Goal: Task Accomplishment & Management: Manage account settings

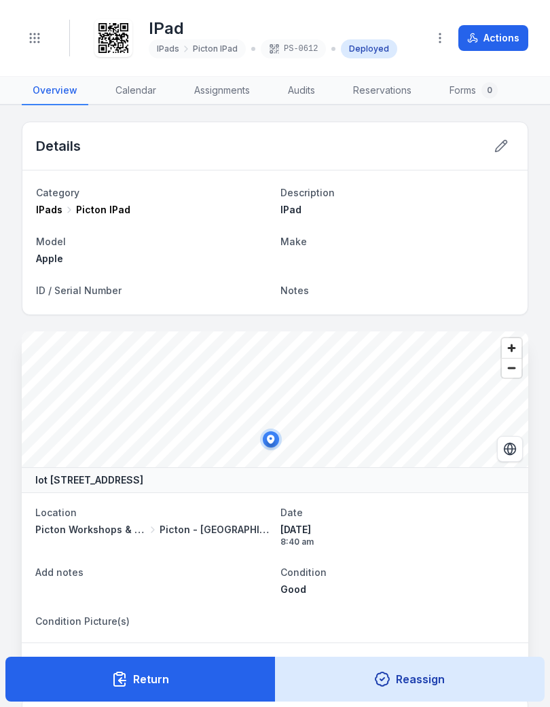
click at [37, 29] on button "Toggle Navigation" at bounding box center [35, 38] width 26 height 26
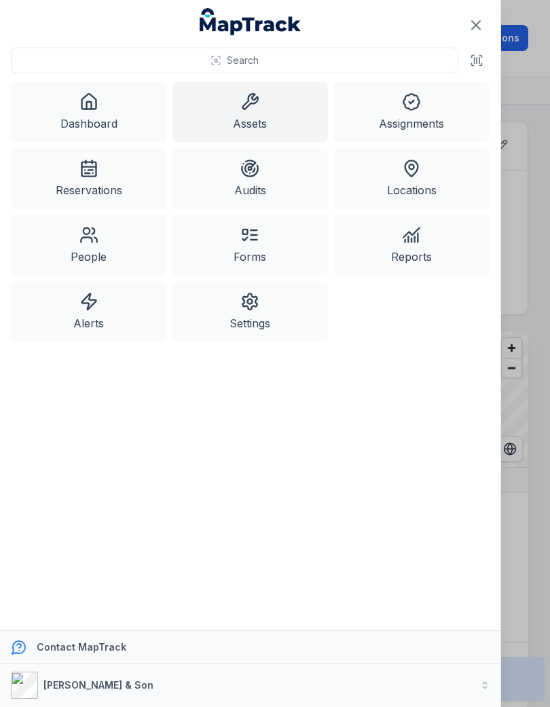
click at [232, 108] on link "Assets" at bounding box center [251, 112] width 156 height 61
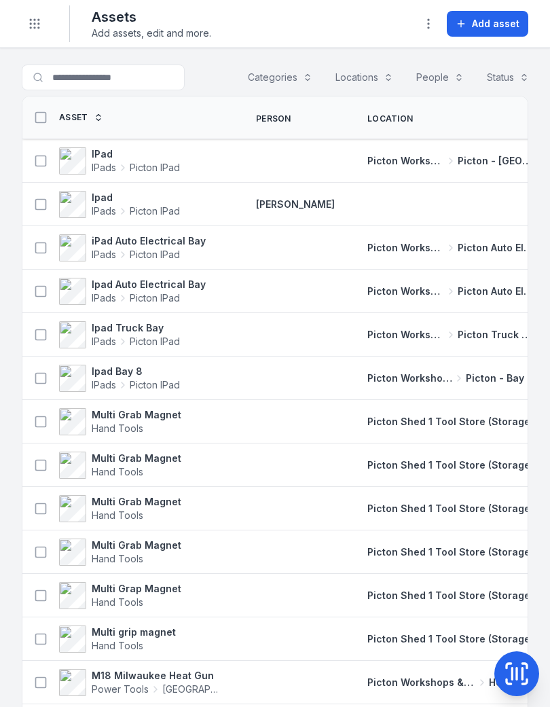
click at [484, 22] on span "Add asset" at bounding box center [496, 24] width 48 height 14
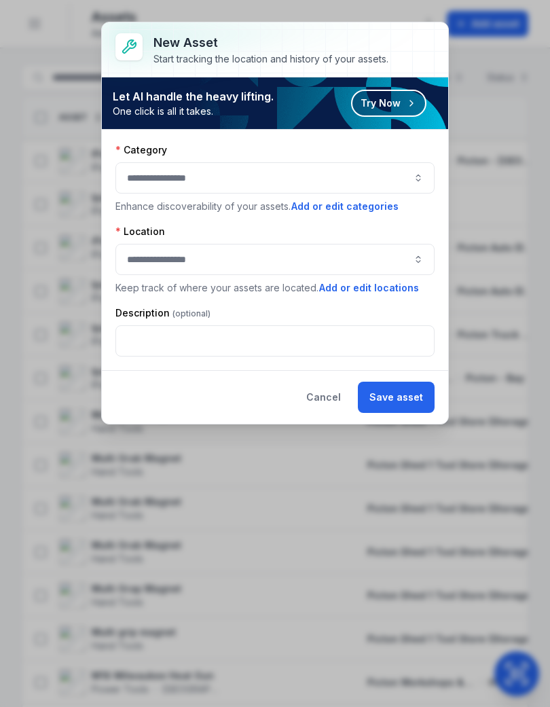
click at [406, 177] on button "button" at bounding box center [274, 177] width 319 height 31
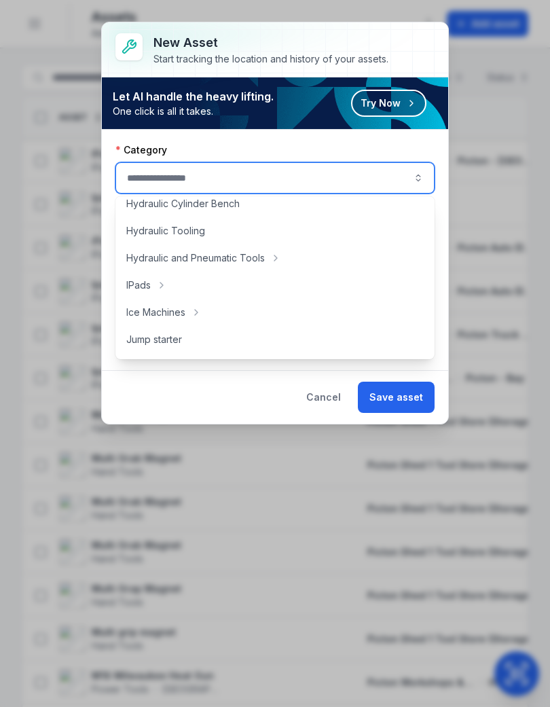
scroll to position [314, 0]
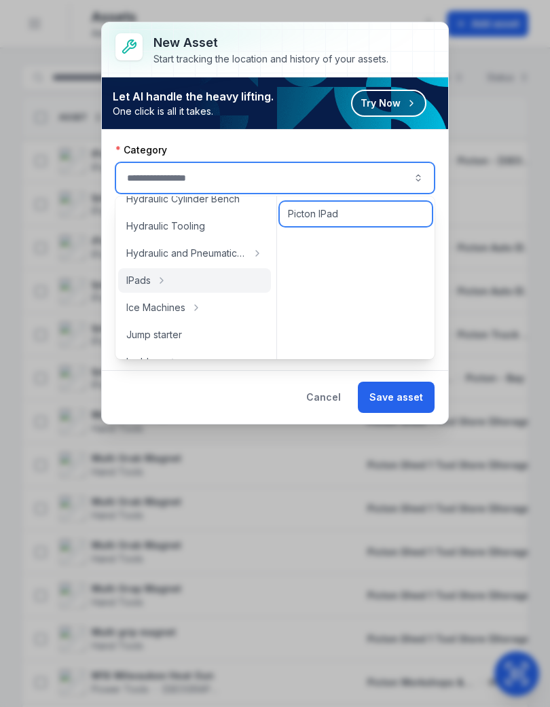
click at [321, 216] on span "Picton IPad" at bounding box center [313, 214] width 50 height 14
type input "**********"
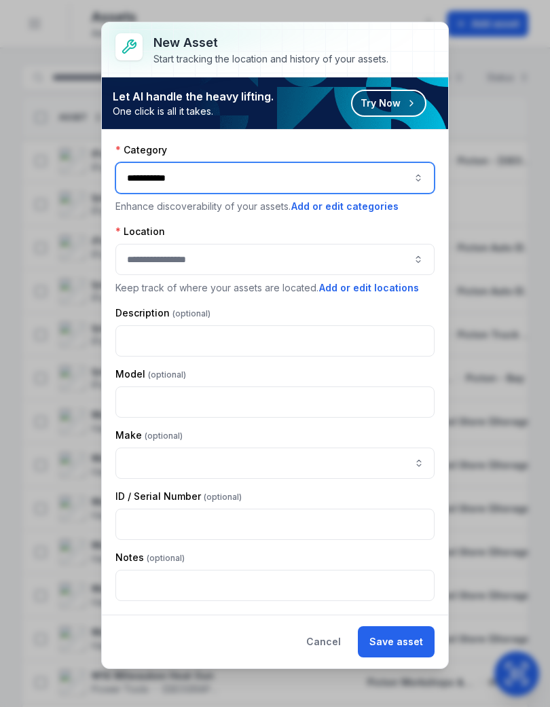
click at [361, 250] on button "button" at bounding box center [274, 259] width 319 height 31
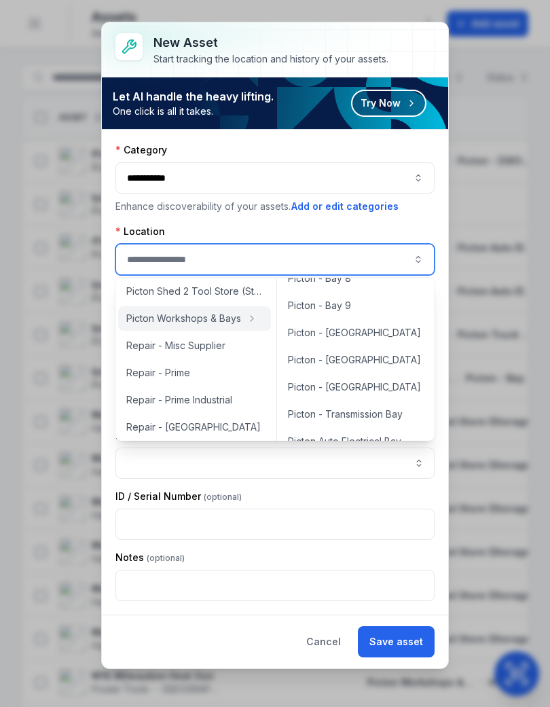
scroll to position [263, 0]
click at [331, 361] on span "Picton - [GEOGRAPHIC_DATA]" at bounding box center [354, 359] width 133 height 14
type input "**********"
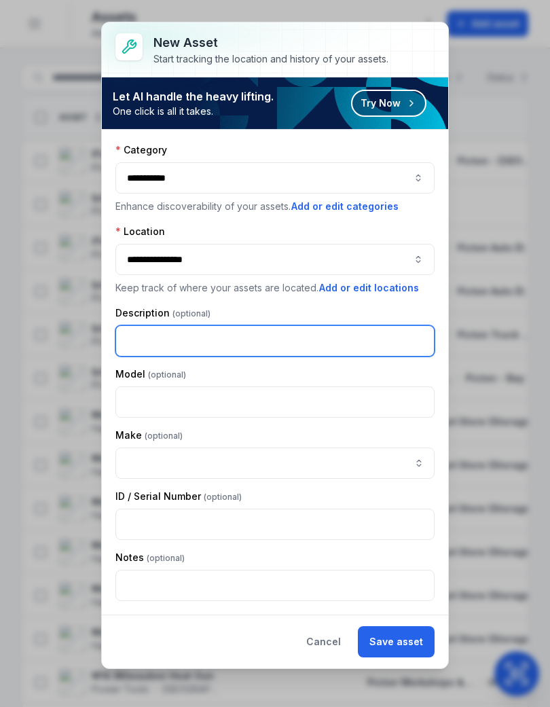
click at [365, 340] on input "text" at bounding box center [274, 340] width 319 height 31
type input "****"
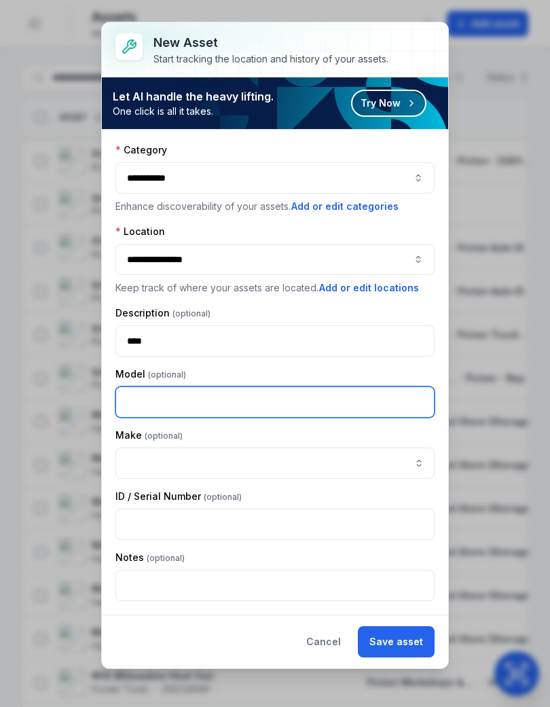
click at [372, 399] on input "text" at bounding box center [274, 402] width 319 height 31
type input "*****"
click at [404, 305] on div "**********" at bounding box center [274, 372] width 319 height 458
click at [401, 636] on button "Save asset" at bounding box center [396, 641] width 77 height 31
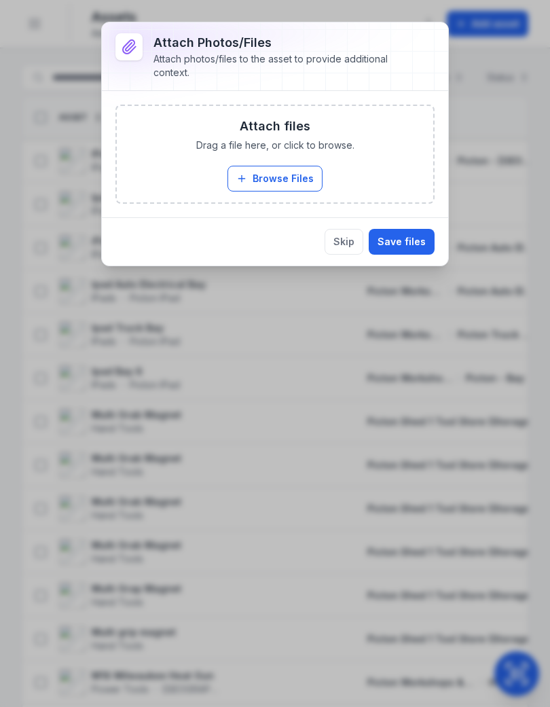
click at [290, 177] on button "Browse Files" at bounding box center [275, 179] width 95 height 26
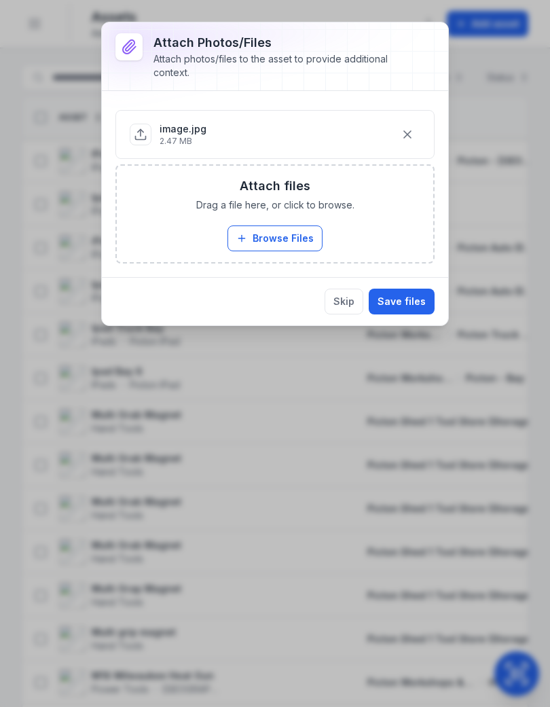
click at [408, 300] on button "Save files" at bounding box center [402, 302] width 66 height 26
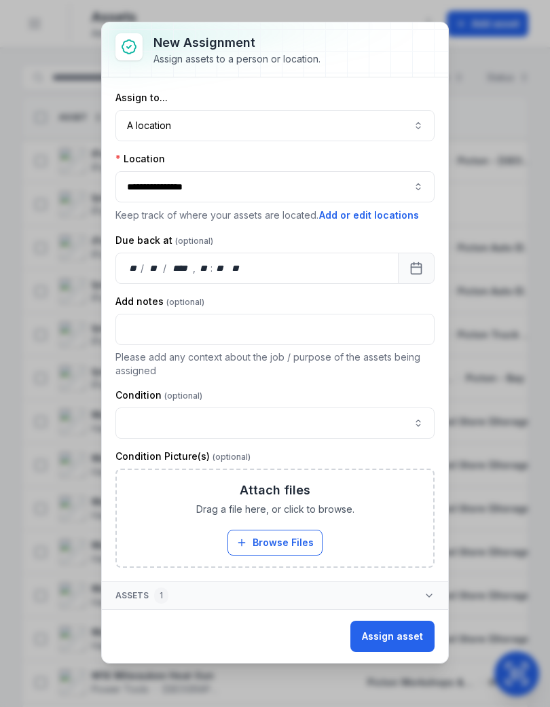
click at [262, 417] on button "button" at bounding box center [274, 423] width 319 height 31
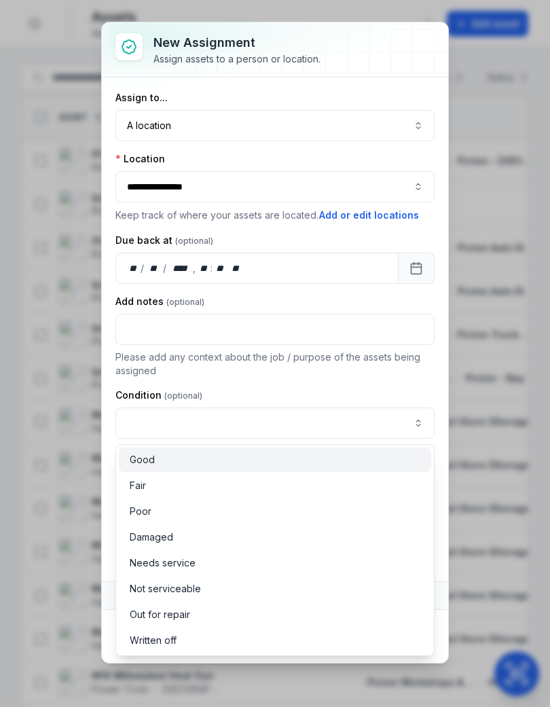
click at [140, 463] on span "Good" at bounding box center [142, 460] width 25 height 14
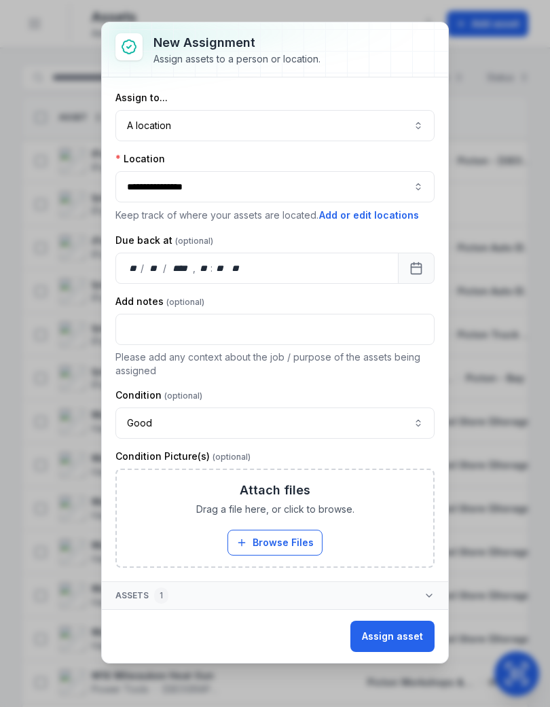
click at [401, 633] on button "Assign asset" at bounding box center [393, 636] width 84 height 31
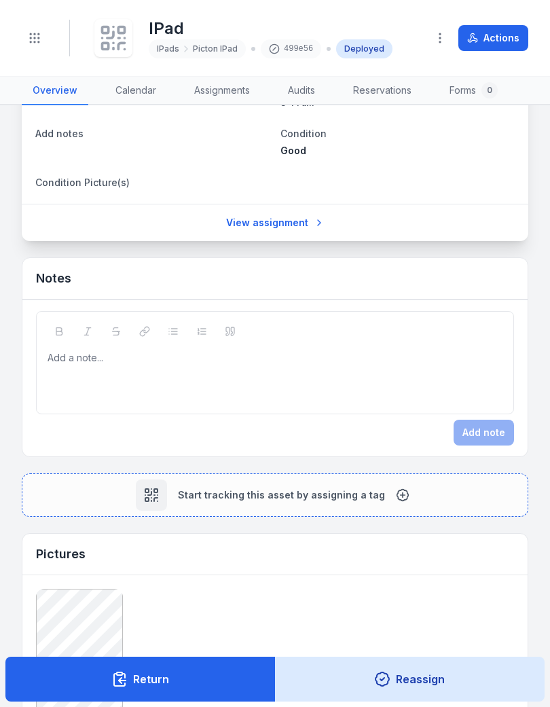
scroll to position [454, 0]
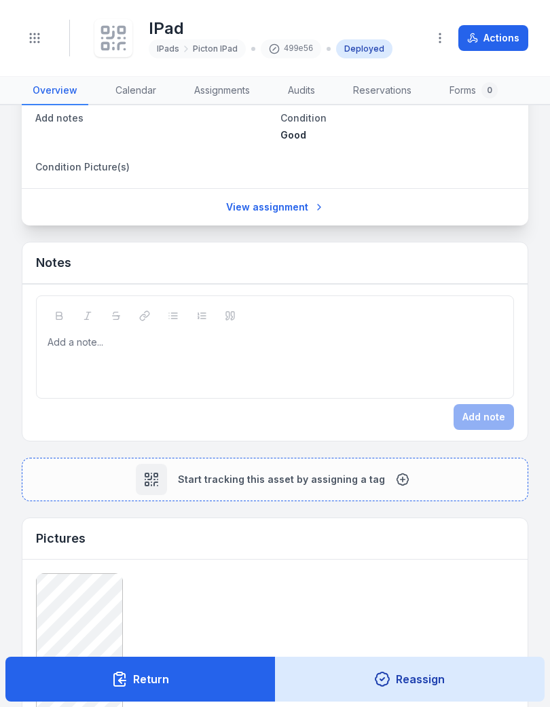
click at [396, 479] on icon at bounding box center [403, 480] width 14 height 14
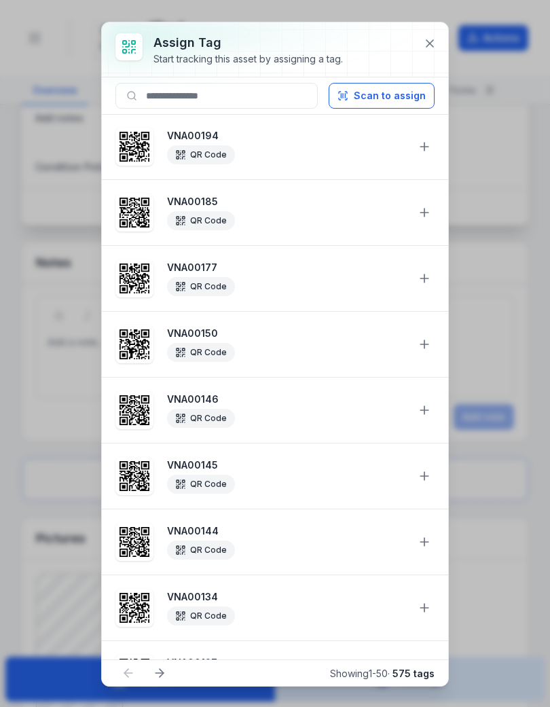
click at [395, 90] on button "Scan to assign" at bounding box center [382, 96] width 106 height 26
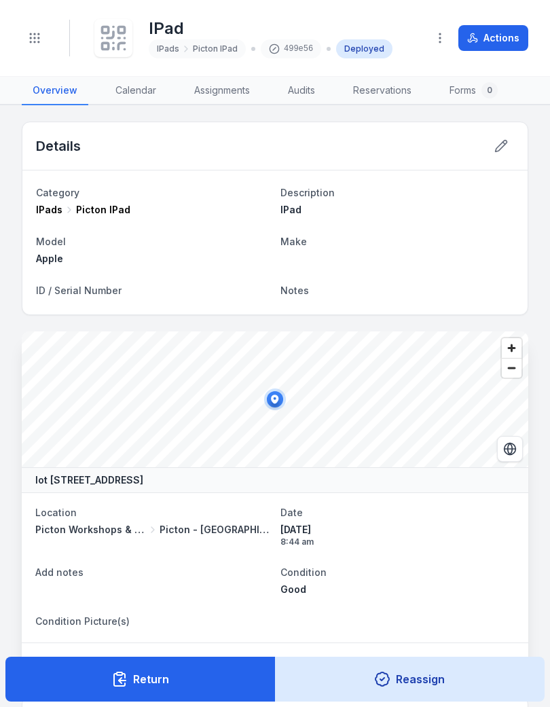
scroll to position [0, 0]
